Goal: Browse casually

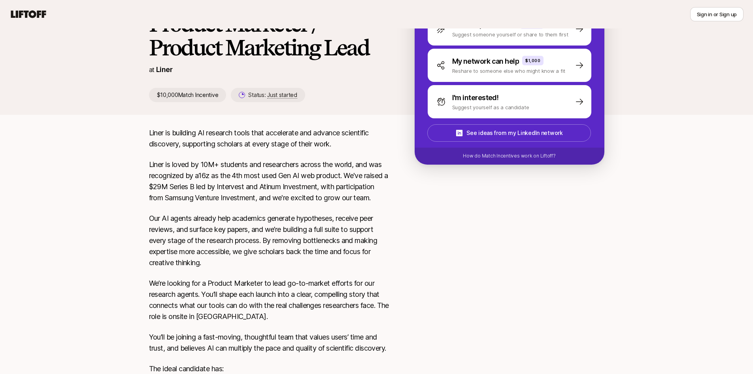
scroll to position [79, 0]
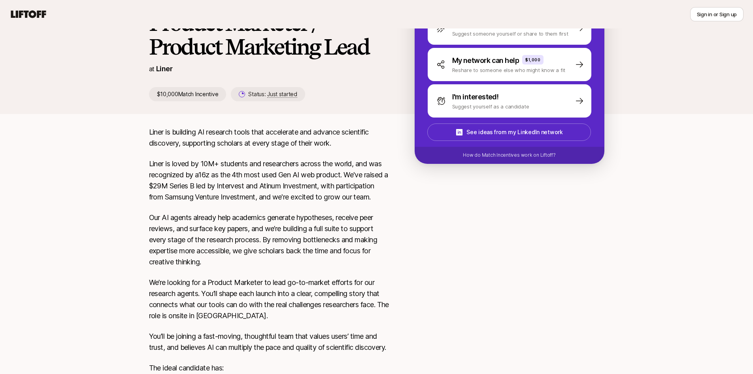
click at [338, 180] on p "Liner is loved by 10M+ students and researchers across the world, and was recog…" at bounding box center [269, 180] width 240 height 44
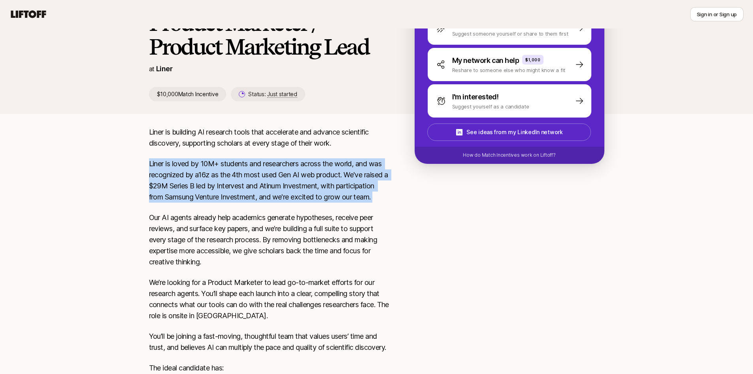
click at [338, 180] on p "Liner is loved by 10M+ students and researchers across the world, and was recog…" at bounding box center [269, 180] width 240 height 44
click at [367, 197] on p "Liner is loved by 10M+ students and researchers across the world, and was recog…" at bounding box center [269, 180] width 240 height 44
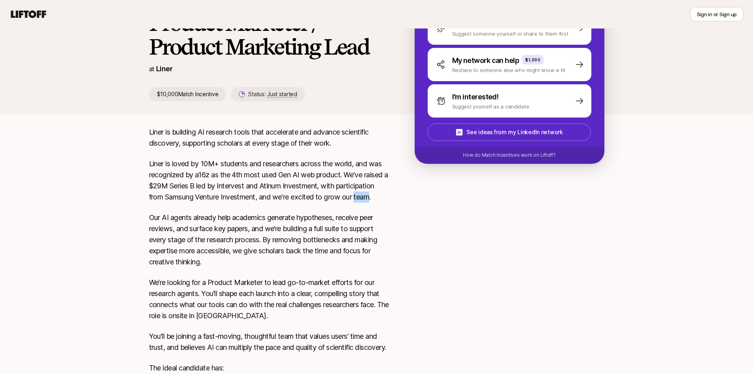
click at [367, 197] on p "Liner is loved by 10M+ students and researchers across the world, and was recog…" at bounding box center [269, 180] width 240 height 44
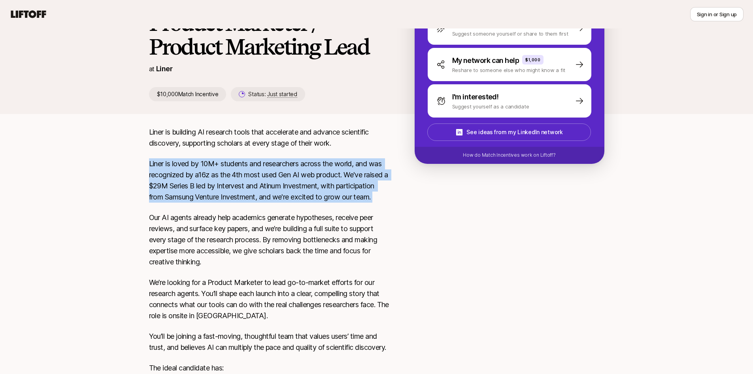
click at [367, 197] on p "Liner is loved by 10M+ students and researchers across the world, and was recog…" at bounding box center [269, 180] width 240 height 44
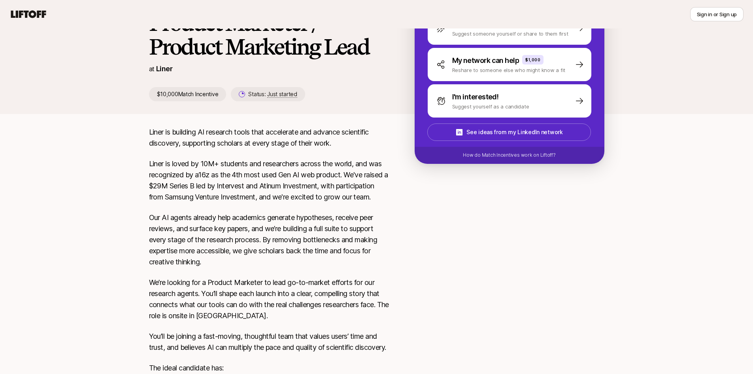
click at [409, 204] on div "Liner is building AI research tools that accelerate and advance scientific disc…" at bounding box center [377, 319] width 474 height 384
drag, startPoint x: 409, startPoint y: 204, endPoint x: 244, endPoint y: 191, distance: 165.8
click at [410, 204] on div "Liner is building AI research tools that accelerate and advance scientific disc…" at bounding box center [377, 319] width 474 height 384
click at [244, 191] on p "Liner is loved by 10M+ students and researchers across the world, and was recog…" at bounding box center [269, 180] width 240 height 44
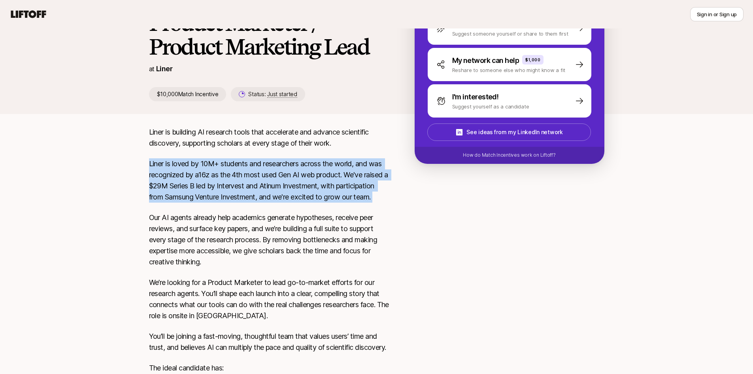
click at [244, 191] on p "Liner is loved by 10M+ students and researchers across the world, and was recog…" at bounding box center [269, 180] width 240 height 44
click at [335, 197] on p "Liner is loved by 10M+ students and researchers across the world, and was recog…" at bounding box center [269, 180] width 240 height 44
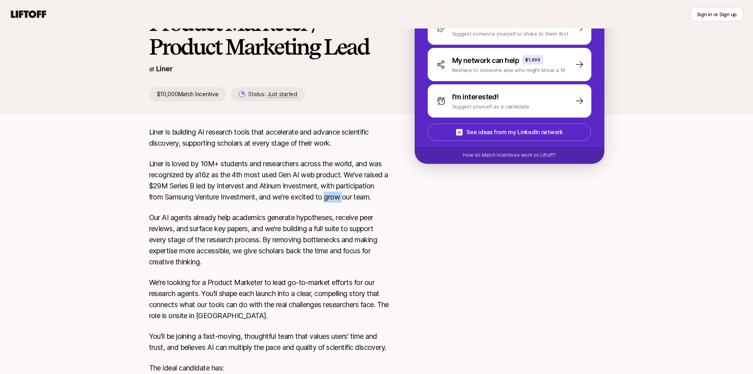
click at [335, 197] on p "Liner is loved by 10M+ students and researchers across the world, and was recog…" at bounding box center [269, 180] width 240 height 44
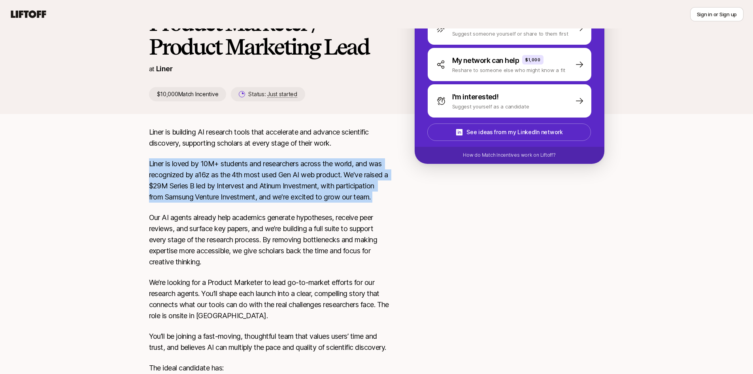
click at [335, 197] on p "Liner is loved by 10M+ students and researchers across the world, and was recog…" at bounding box center [269, 180] width 240 height 44
click at [350, 198] on p "Liner is loved by 10M+ students and researchers across the world, and was recog…" at bounding box center [269, 180] width 240 height 44
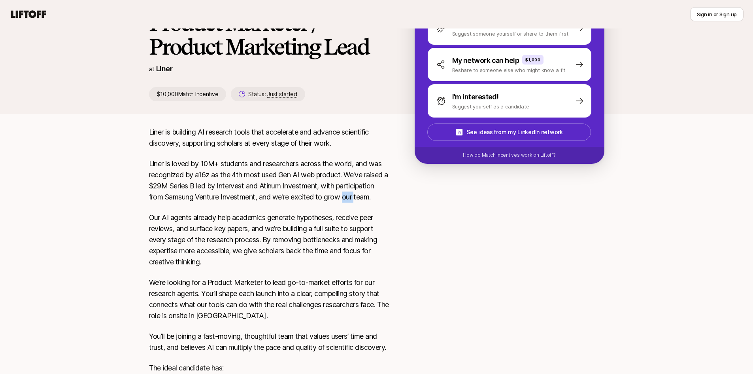
click at [350, 198] on p "Liner is loved by 10M+ students and researchers across the world, and was recog…" at bounding box center [269, 180] width 240 height 44
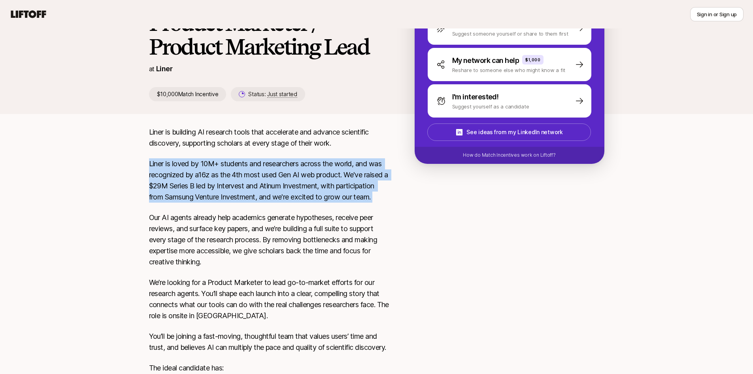
click at [350, 198] on p "Liner is loved by 10M+ students and researchers across the world, and was recog…" at bounding box center [269, 180] width 240 height 44
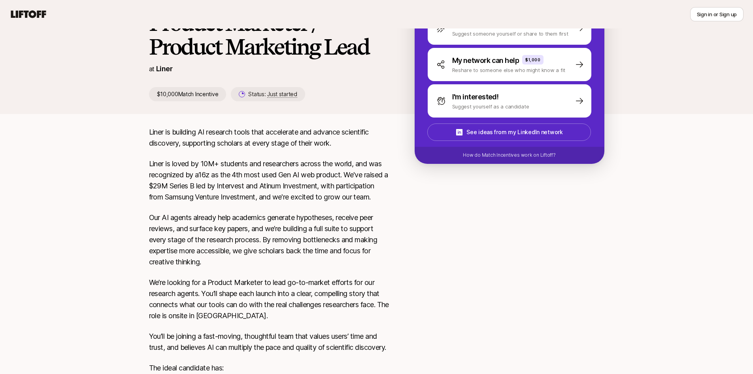
click at [342, 233] on p "Our AI agents already help academics generate hypotheses, receive peer reviews,…" at bounding box center [269, 239] width 240 height 55
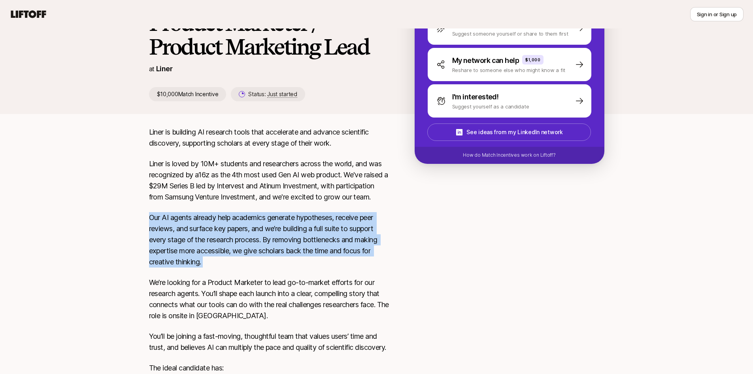
click at [342, 233] on p "Our AI agents already help academics generate hypotheses, receive peer reviews,…" at bounding box center [269, 239] width 240 height 55
click at [359, 249] on p "Our AI agents already help academics generate hypotheses, receive peer reviews,…" at bounding box center [269, 239] width 240 height 55
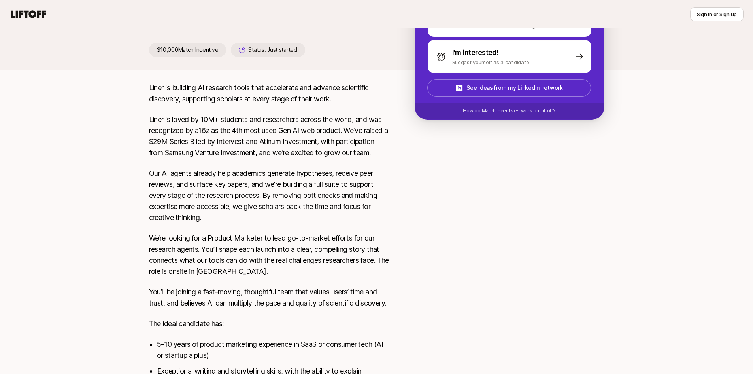
scroll to position [158, 0]
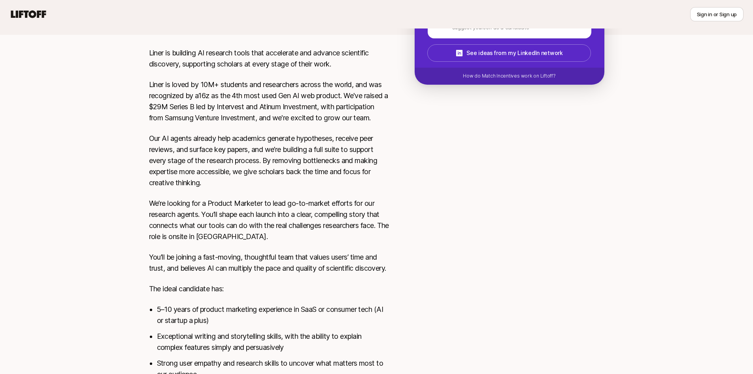
click at [339, 219] on p "We’re looking for a Product Marketer to lead go-to-market efforts for our resea…" at bounding box center [269, 220] width 240 height 44
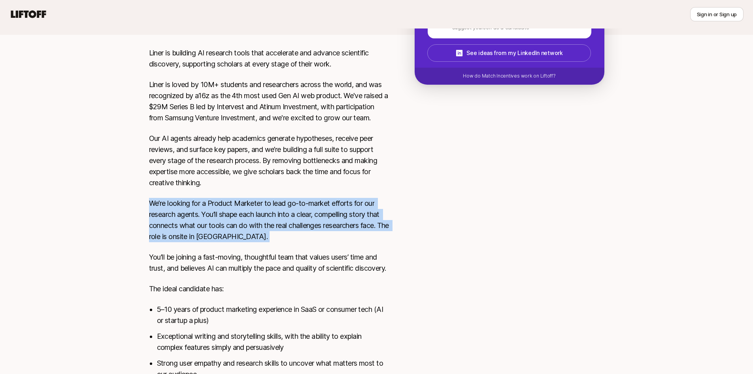
click at [339, 219] on p "We’re looking for a Product Marketer to lead go-to-market efforts for our resea…" at bounding box center [269, 220] width 240 height 44
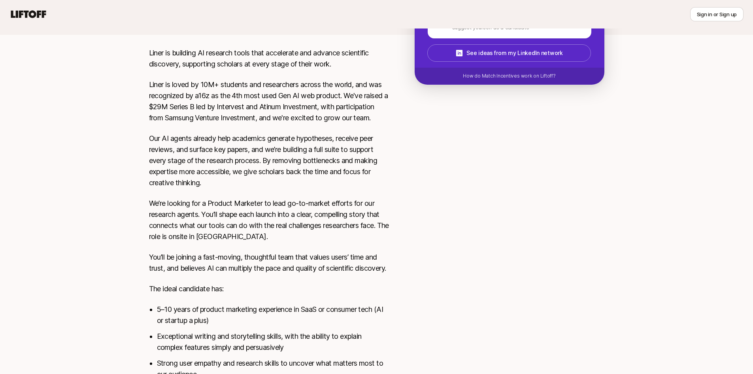
click at [336, 268] on p "You’ll be joining a fast-moving, thoughtful team that values users’ time and tr…" at bounding box center [269, 262] width 240 height 22
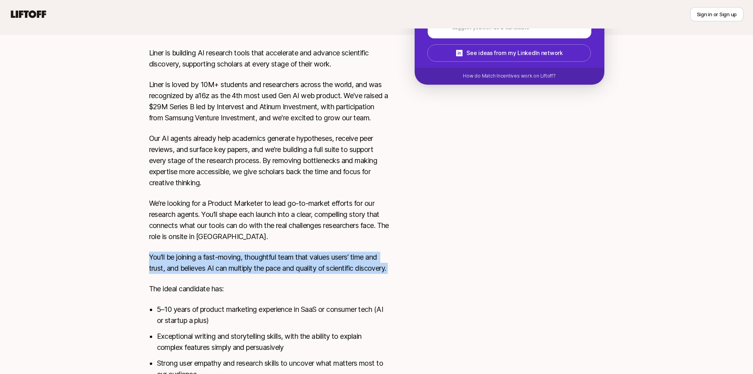
click at [336, 268] on p "You’ll be joining a fast-moving, thoughtful team that values users’ time and tr…" at bounding box center [269, 262] width 240 height 22
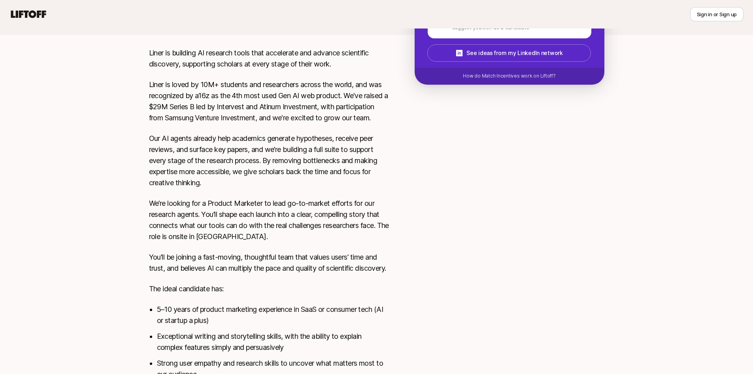
click at [345, 306] on div "Liner is building AI research tools that accelerate and advance scientific disc…" at bounding box center [269, 239] width 240 height 384
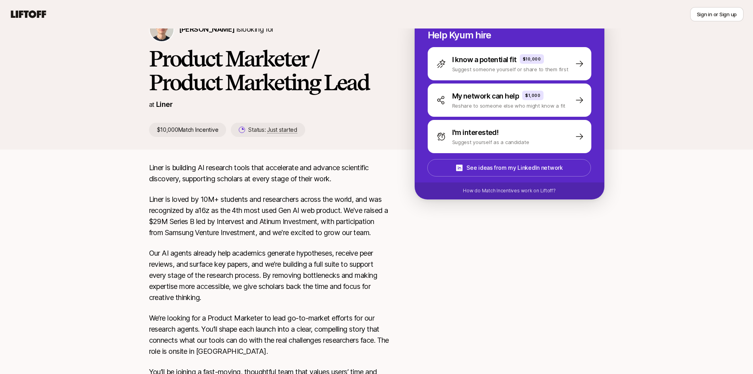
scroll to position [0, 0]
